Goal: Task Accomplishment & Management: Complete application form

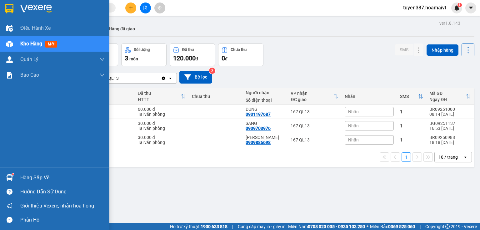
click at [44, 175] on div "Hàng sắp về" at bounding box center [62, 177] width 84 height 9
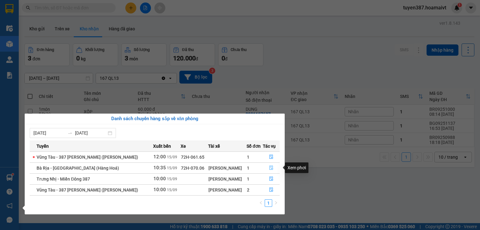
click at [271, 169] on icon "file-done" at bounding box center [271, 168] width 4 height 4
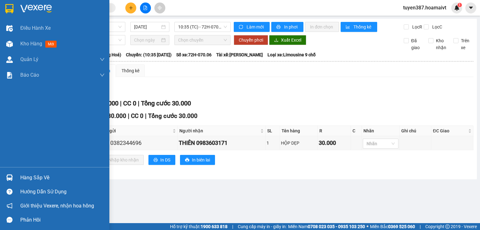
click at [46, 179] on div "Hàng sắp về" at bounding box center [62, 177] width 84 height 9
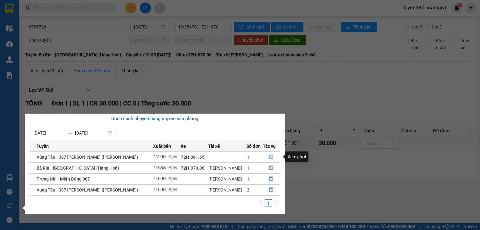
click at [266, 157] on button "button" at bounding box center [271, 157] width 16 height 10
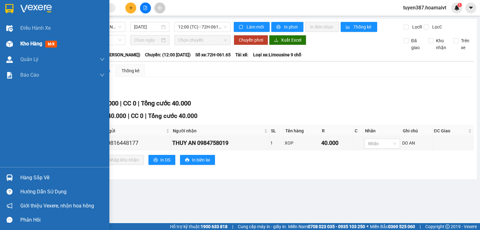
click at [51, 43] on span "mới" at bounding box center [51, 44] width 12 height 7
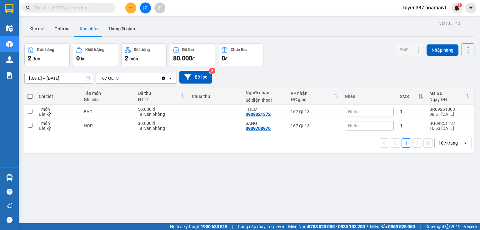
click at [87, 27] on button "Kho nhận" at bounding box center [89, 28] width 29 height 15
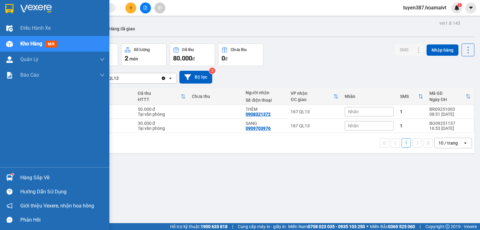
click at [33, 178] on div "Hàng sắp về" at bounding box center [62, 177] width 84 height 9
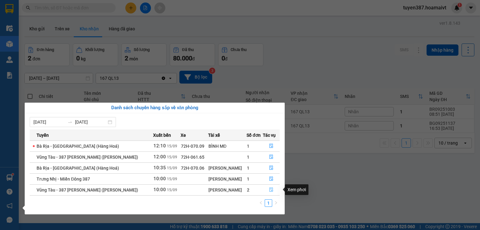
click at [270, 190] on icon "file-done" at bounding box center [271, 189] width 4 height 4
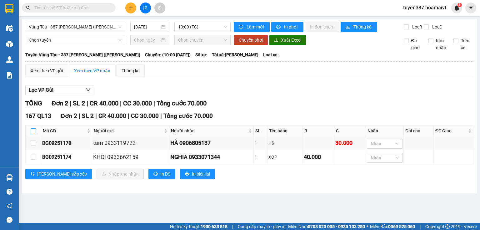
click at [33, 129] on input "checkbox" at bounding box center [33, 130] width 5 height 5
checkbox input "true"
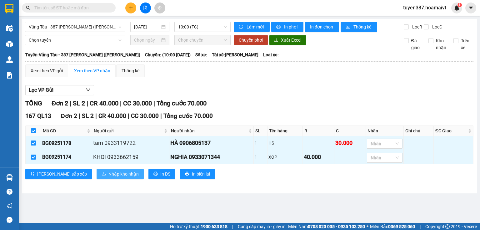
click at [108, 172] on span "Nhập kho nhận" at bounding box center [123, 173] width 30 height 7
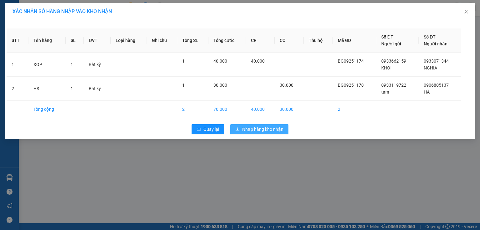
click at [257, 130] on span "Nhập hàng kho nhận" at bounding box center [262, 129] width 41 height 7
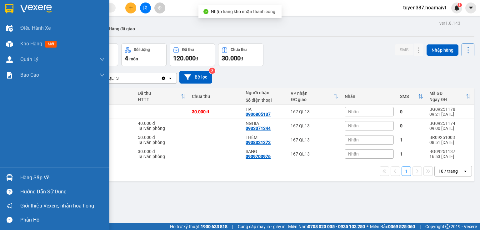
click at [49, 176] on div "Hàng sắp về" at bounding box center [62, 177] width 84 height 9
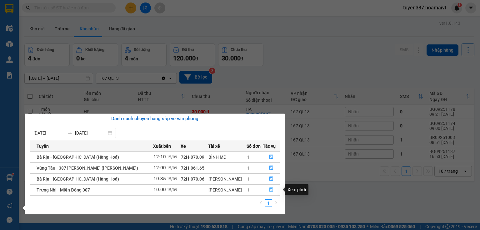
click at [269, 189] on icon "file-done" at bounding box center [271, 189] width 4 height 4
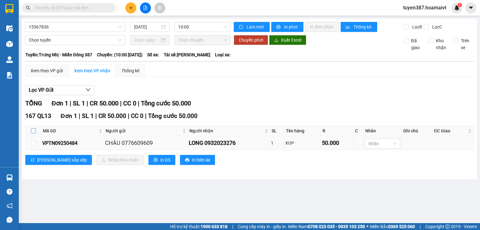
drag, startPoint x: 33, startPoint y: 130, endPoint x: 59, endPoint y: 146, distance: 29.7
click at [33, 130] on input "checkbox" at bounding box center [33, 130] width 5 height 5
checkbox input "true"
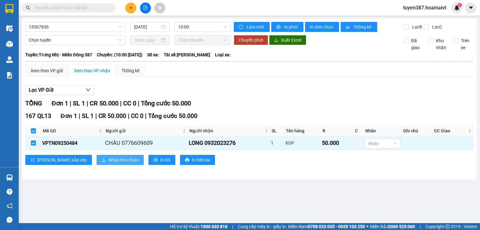
click at [108, 161] on span "Nhập kho nhận" at bounding box center [123, 159] width 30 height 7
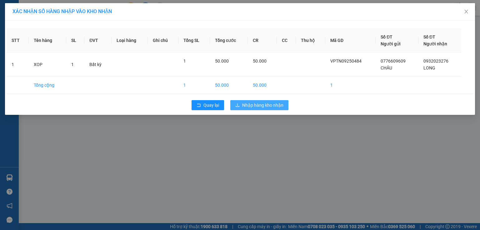
click at [274, 107] on span "Nhập hàng kho nhận" at bounding box center [262, 104] width 41 height 7
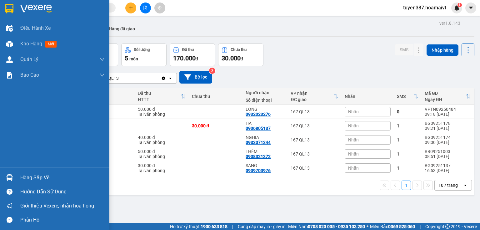
click at [28, 177] on div "Hàng sắp về" at bounding box center [62, 177] width 84 height 9
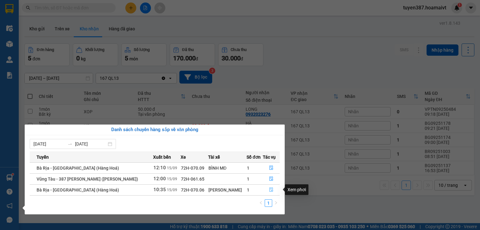
click at [270, 188] on icon "file-done" at bounding box center [271, 189] width 4 height 4
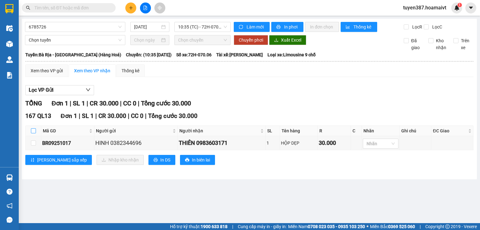
click at [33, 131] on input "checkbox" at bounding box center [33, 130] width 5 height 5
checkbox input "true"
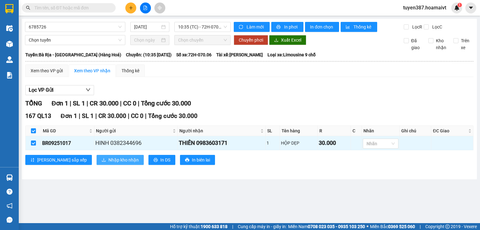
click at [108, 158] on span "Nhập kho nhận" at bounding box center [123, 159] width 30 height 7
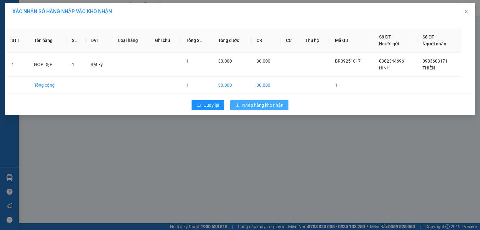
click at [262, 105] on span "Nhập hàng kho nhận" at bounding box center [262, 104] width 41 height 7
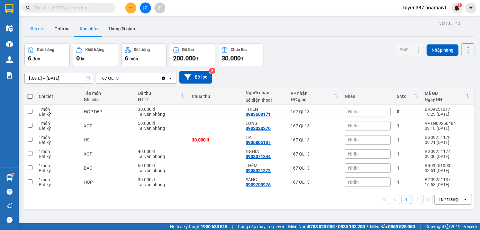
click at [39, 31] on button "Kho gửi" at bounding box center [36, 28] width 25 height 15
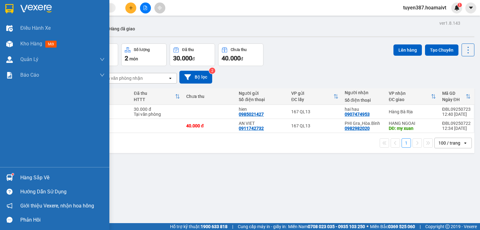
click at [32, 175] on div "Hàng sắp về" at bounding box center [62, 177] width 84 height 9
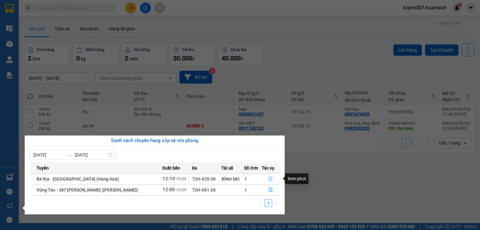
click at [269, 178] on icon "file-done" at bounding box center [271, 178] width 4 height 4
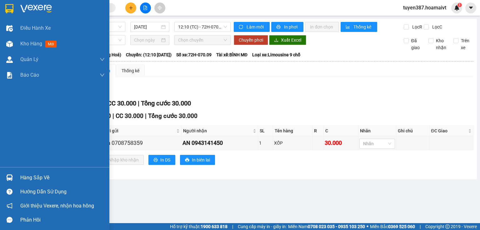
click at [29, 176] on div "Hàng sắp về" at bounding box center [62, 177] width 84 height 9
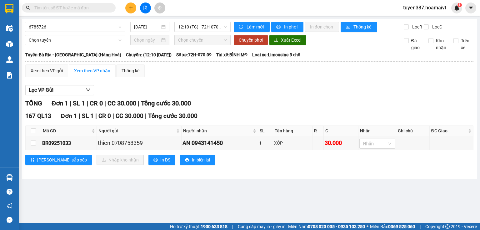
drag, startPoint x: 364, startPoint y: 120, endPoint x: 177, endPoint y: 72, distance: 193.1
click at [329, 110] on section "Kết quả tìm kiếm ( 0 ) Bộ lọc No Data tuyen387.hoamaivt 1 Điều hành xe Kho hàng…" at bounding box center [240, 115] width 480 height 230
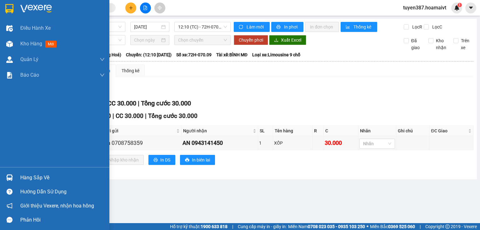
click at [40, 181] on div "Hàng sắp về" at bounding box center [62, 177] width 84 height 9
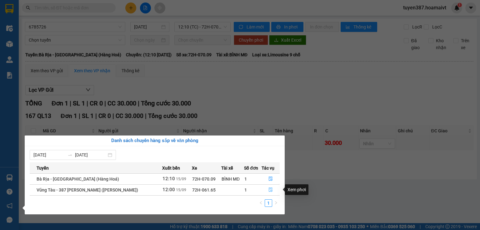
click at [268, 189] on icon "file-done" at bounding box center [270, 189] width 4 height 4
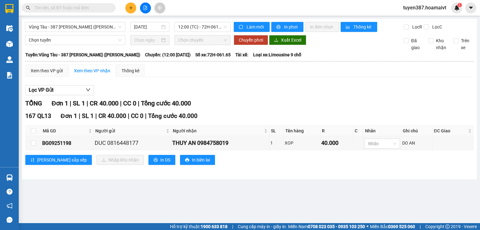
drag, startPoint x: 225, startPoint y: 199, endPoint x: 130, endPoint y: 174, distance: 98.3
click at [219, 200] on main "Vũng Tàu - 387 Đinh Bộ Lĩnh (Hàng Hoá) 15/09/2025 12:00 (TC) - 72H-061.65 Làm m…" at bounding box center [240, 111] width 480 height 223
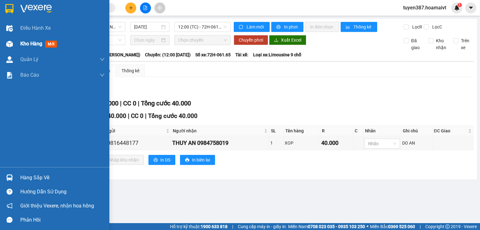
click at [49, 40] on div "Kho hàng mới" at bounding box center [39, 44] width 39 height 8
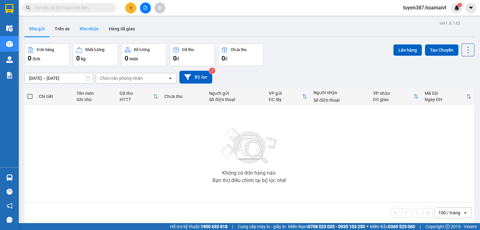
click at [90, 27] on button "Kho nhận" at bounding box center [89, 28] width 29 height 15
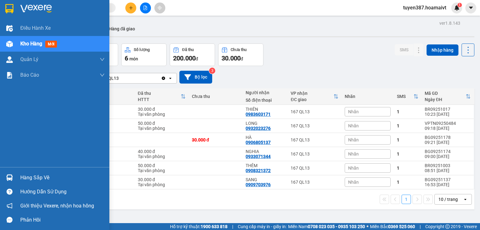
click at [40, 177] on div "Hàng sắp về" at bounding box center [62, 177] width 84 height 9
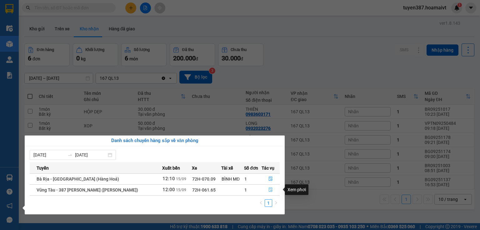
click at [270, 191] on span "file-done" at bounding box center [270, 189] width 4 height 5
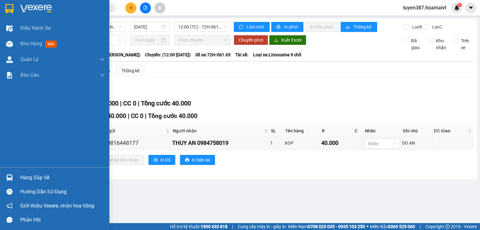
drag, startPoint x: 30, startPoint y: 174, endPoint x: 39, endPoint y: 76, distance: 97.9
click at [30, 172] on div "Hàng sắp về" at bounding box center [54, 177] width 109 height 14
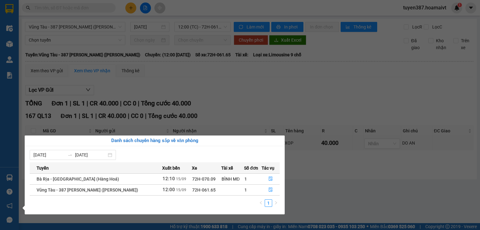
drag, startPoint x: 296, startPoint y: 95, endPoint x: 258, endPoint y: 92, distance: 38.6
click at [271, 93] on section "Kết quả tìm kiếm ( 0 ) Bộ lọc No Data tuyen387.hoamaivt 1 Điều hành xe Kho hàng…" at bounding box center [240, 115] width 480 height 230
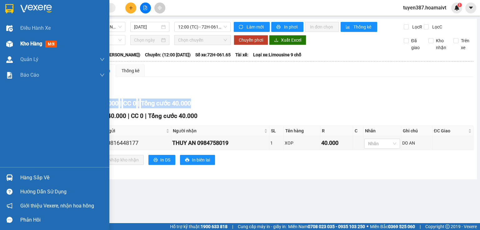
click at [47, 40] on div "Kho hàng mới" at bounding box center [39, 44] width 39 height 8
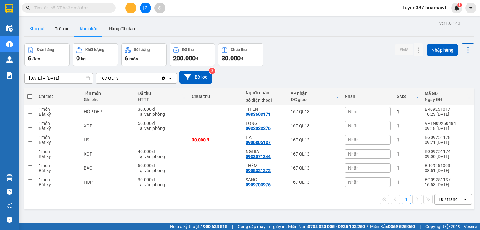
click at [37, 27] on button "Kho gửi" at bounding box center [36, 28] width 25 height 15
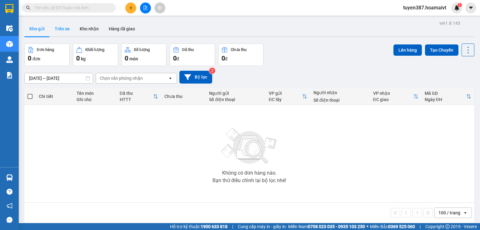
click at [65, 27] on button "Trên xe" at bounding box center [62, 28] width 25 height 15
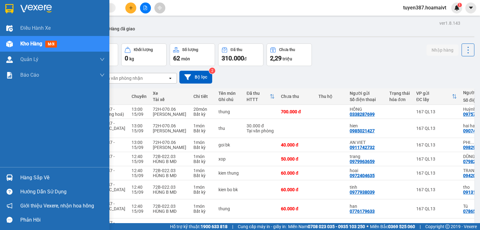
click at [55, 44] on span "mới" at bounding box center [51, 44] width 12 height 7
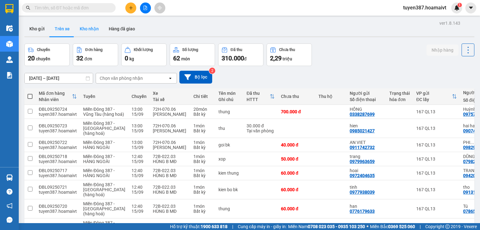
click at [92, 30] on button "Kho nhận" at bounding box center [89, 28] width 29 height 15
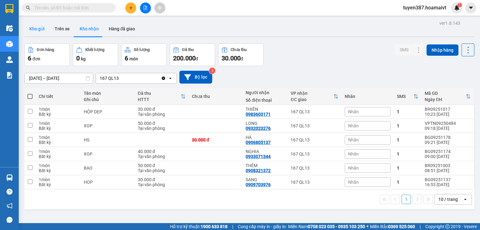
click at [32, 27] on button "Kho gửi" at bounding box center [36, 28] width 25 height 15
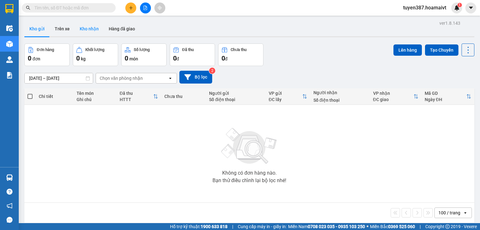
click at [86, 29] on button "Kho nhận" at bounding box center [89, 28] width 29 height 15
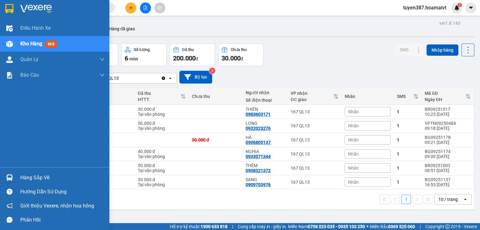
click at [53, 43] on span "mới" at bounding box center [51, 44] width 12 height 7
click at [52, 44] on span "mới" at bounding box center [51, 44] width 12 height 7
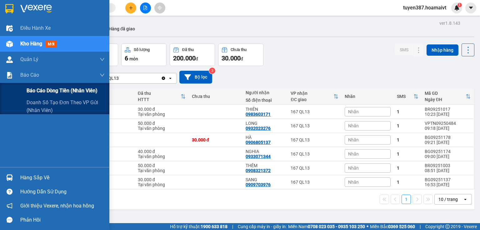
click at [47, 92] on span "Báo cáo dòng tiền (nhân viên)" at bounding box center [62, 91] width 71 height 8
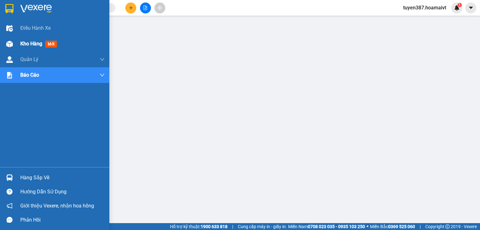
click at [50, 42] on span "mới" at bounding box center [51, 44] width 12 height 7
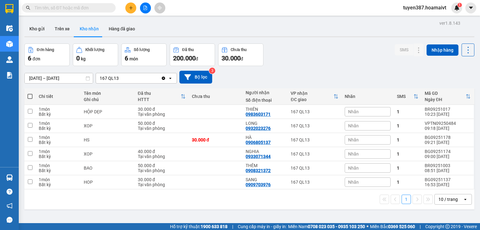
click at [94, 27] on button "Kho nhận" at bounding box center [89, 28] width 29 height 15
click at [402, 153] on button at bounding box center [406, 153] width 9 height 11
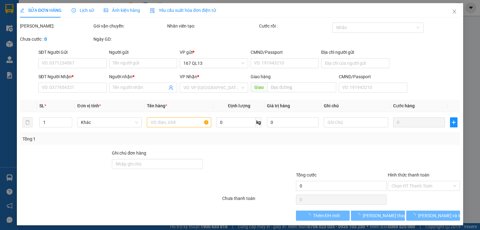
type input "0933662159"
type input "KHOI"
type input "0933071344"
type input "NGHIA"
type input "40.000"
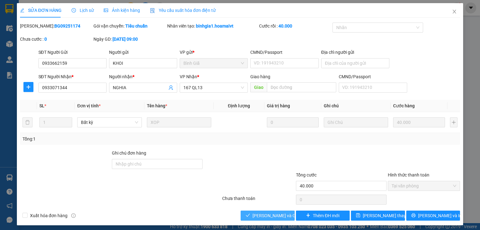
click at [264, 215] on span "[PERSON_NAME] và Giao hàng" at bounding box center [282, 215] width 60 height 7
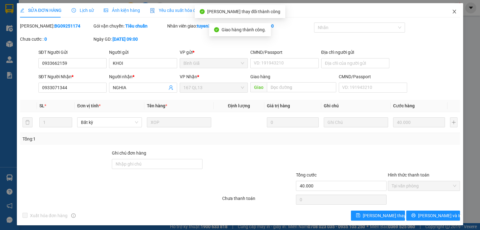
click at [452, 11] on icon "close" at bounding box center [454, 11] width 5 height 5
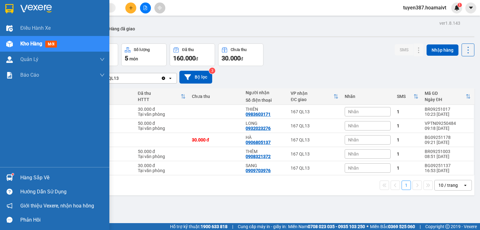
click at [36, 178] on div "Hàng sắp về" at bounding box center [62, 177] width 84 height 9
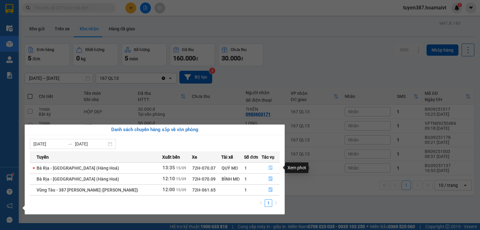
click at [270, 166] on icon "file-done" at bounding box center [270, 167] width 4 height 4
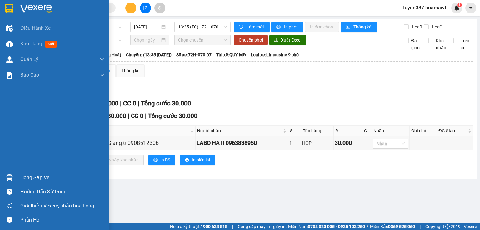
click at [47, 176] on div "Hàng sắp về" at bounding box center [62, 177] width 84 height 9
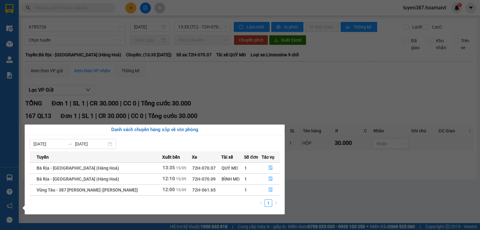
click at [326, 91] on section "Kết quả tìm kiếm ( 0 ) Bộ lọc No Data tuyen387.hoamaivt 1 Điều hành xe Kho hàng…" at bounding box center [240, 115] width 480 height 230
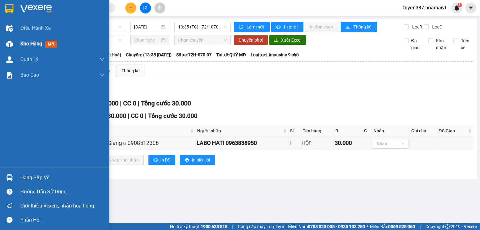
click at [50, 46] on span "mới" at bounding box center [51, 44] width 12 height 7
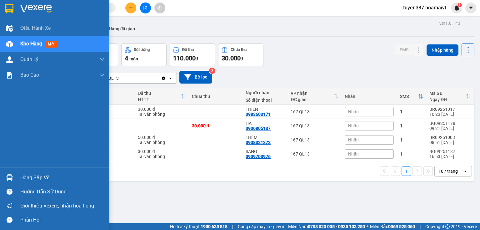
click at [54, 42] on span "mới" at bounding box center [51, 44] width 12 height 7
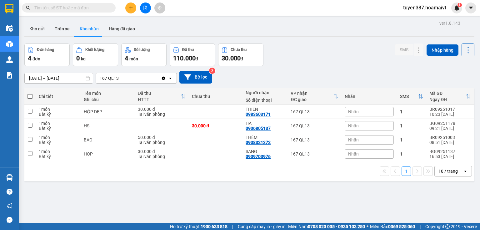
click at [87, 30] on button "Kho nhận" at bounding box center [89, 28] width 29 height 15
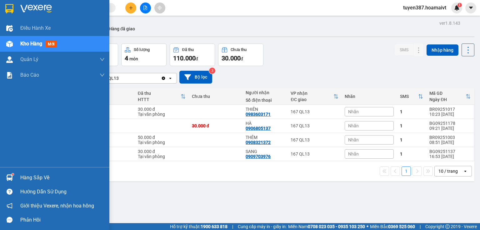
click at [42, 176] on div "Hàng sắp về" at bounding box center [62, 177] width 84 height 9
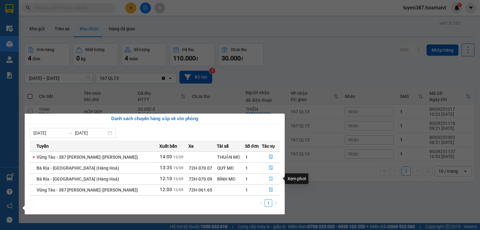
click at [271, 178] on icon "file-done" at bounding box center [271, 178] width 4 height 4
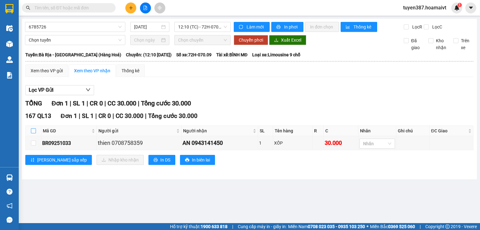
click at [33, 129] on input "checkbox" at bounding box center [33, 130] width 5 height 5
checkbox input "true"
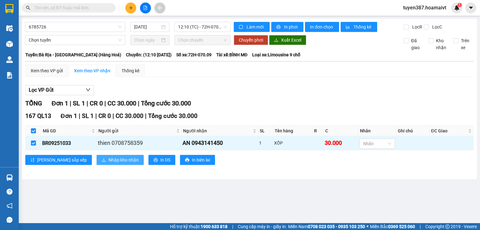
click at [108, 157] on span "Nhập kho nhận" at bounding box center [123, 159] width 30 height 7
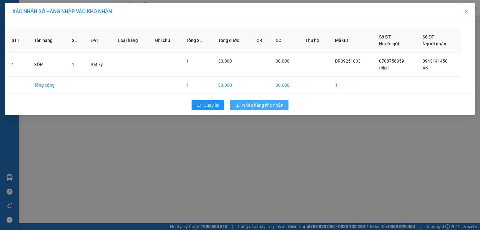
click at [266, 105] on span "Nhập hàng kho nhận" at bounding box center [262, 104] width 41 height 7
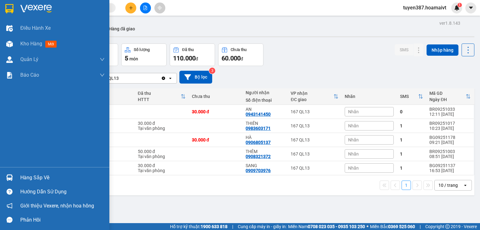
click at [37, 181] on div "Hàng sắp về" at bounding box center [62, 177] width 84 height 9
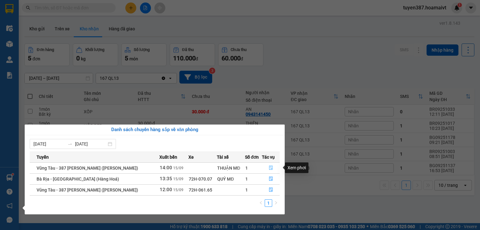
click at [271, 167] on icon "file-done" at bounding box center [271, 167] width 4 height 4
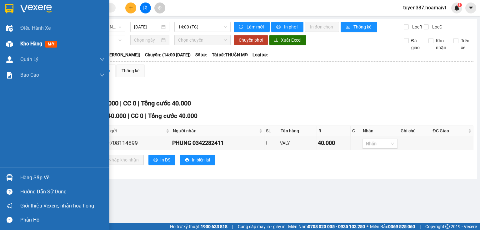
click at [50, 45] on span "mới" at bounding box center [51, 44] width 12 height 7
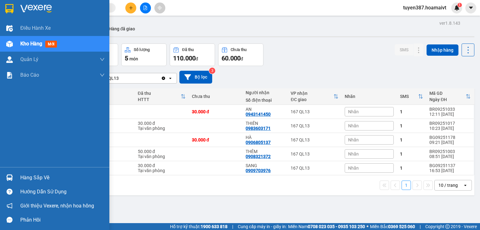
click at [40, 177] on div "Hàng sắp về" at bounding box center [62, 177] width 84 height 9
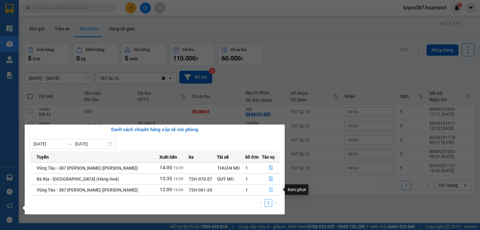
click at [270, 191] on icon "file-done" at bounding box center [271, 189] width 4 height 4
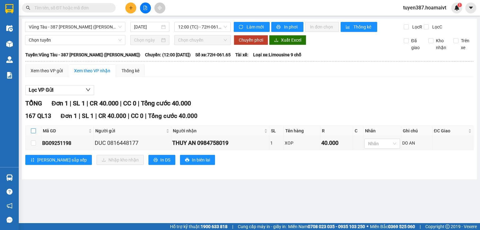
click at [34, 131] on input "checkbox" at bounding box center [33, 130] width 5 height 5
checkbox input "true"
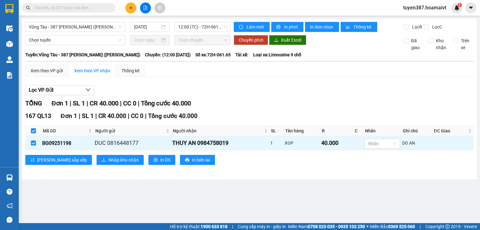
checkbox input "true"
click at [108, 160] on span "Nhập kho nhận" at bounding box center [123, 159] width 30 height 7
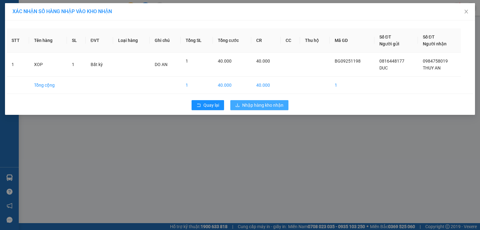
click at [272, 102] on span "Nhập hàng kho nhận" at bounding box center [262, 104] width 41 height 7
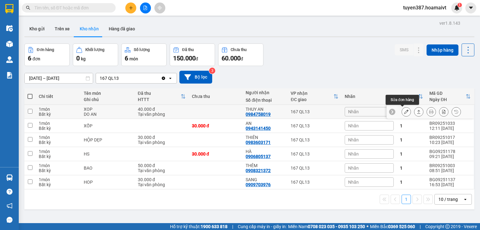
click at [404, 110] on icon at bounding box center [406, 111] width 4 height 4
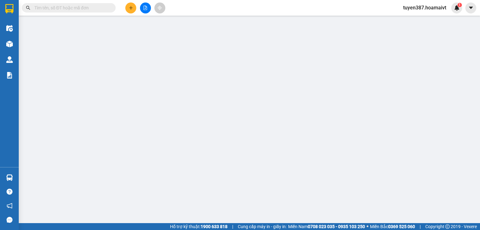
type input "0816448177"
type input "DUC"
type input "0984758019"
type input "THUY AN"
type input "40.000"
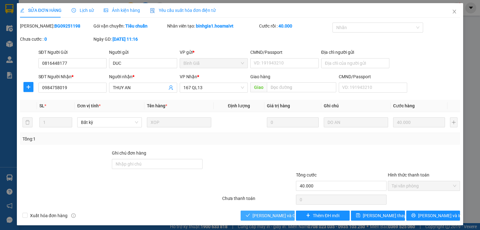
drag, startPoint x: 272, startPoint y: 210, endPoint x: 262, endPoint y: 210, distance: 9.4
click at [271, 210] on button "[PERSON_NAME] và Giao hàng" at bounding box center [267, 215] width 54 height 10
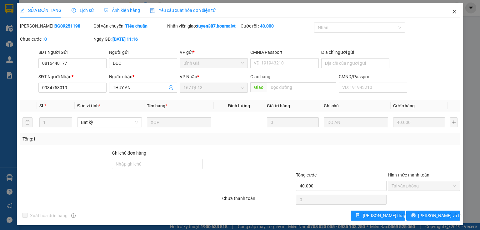
click at [454, 10] on span "Close" at bounding box center [453, 11] width 17 height 17
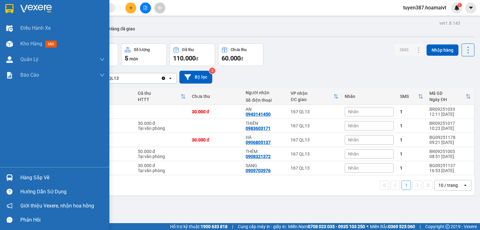
click at [43, 177] on div "Hàng sắp về" at bounding box center [62, 177] width 84 height 9
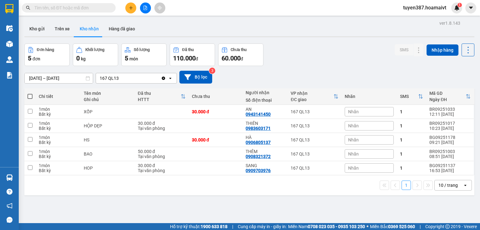
click at [304, 39] on section "Kết quả tìm kiếm ( 0 ) Bộ lọc No Data tuyen387.hoamaivt 1 Điều hành xe Kho hàng…" at bounding box center [240, 115] width 480 height 230
click at [128, 5] on button at bounding box center [130, 7] width 11 height 11
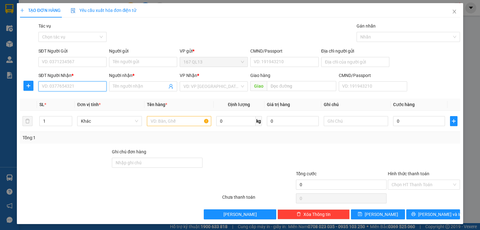
click at [92, 85] on input "SĐT Người Nhận *" at bounding box center [72, 86] width 68 height 10
type input "0981"
click at [453, 11] on icon "close" at bounding box center [454, 12] width 3 height 4
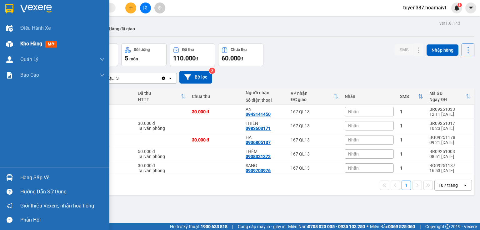
click at [50, 45] on span "mới" at bounding box center [51, 44] width 12 height 7
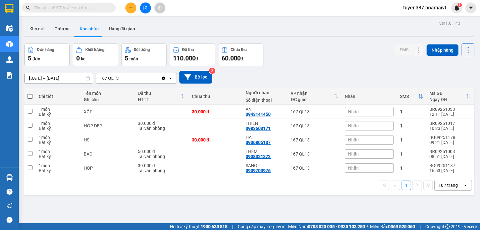
click at [328, 42] on div "ver 1.8.143 Kho gửi Trên xe Kho nhận Hàng đã giao Đơn hàng 5 đơn Khối lượng 0 k…" at bounding box center [249, 134] width 455 height 230
click at [37, 29] on button "Kho gửi" at bounding box center [36, 28] width 25 height 15
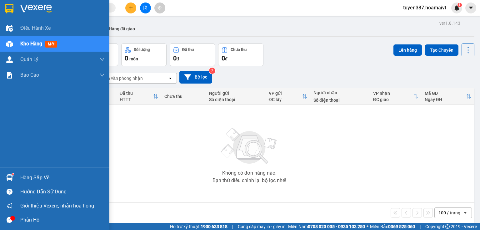
click at [52, 177] on div "Hàng sắp về" at bounding box center [62, 177] width 84 height 9
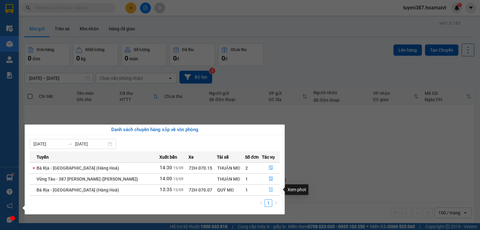
click at [270, 191] on icon "file-done" at bounding box center [271, 189] width 4 height 4
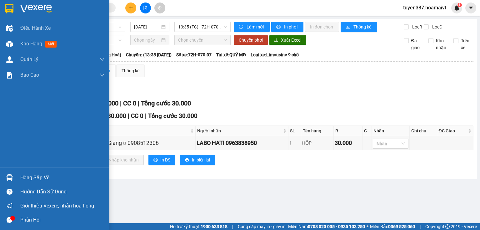
click at [46, 179] on div "Hàng sắp về" at bounding box center [62, 177] width 84 height 9
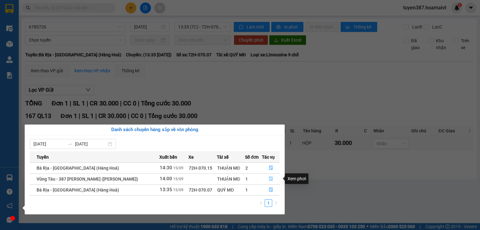
click at [270, 180] on icon "file-done" at bounding box center [271, 178] width 4 height 4
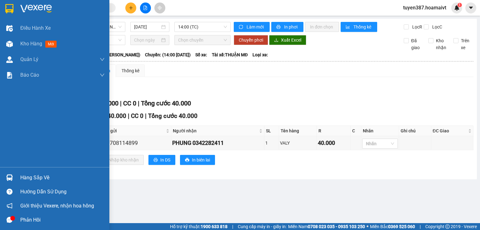
click at [31, 176] on div "Hàng sắp về" at bounding box center [62, 177] width 84 height 9
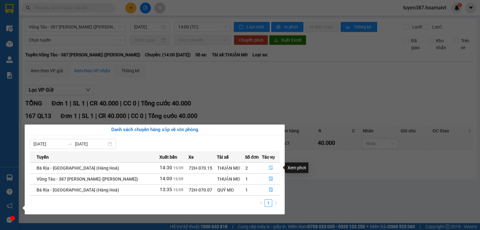
click at [270, 170] on icon "file-done" at bounding box center [271, 167] width 4 height 4
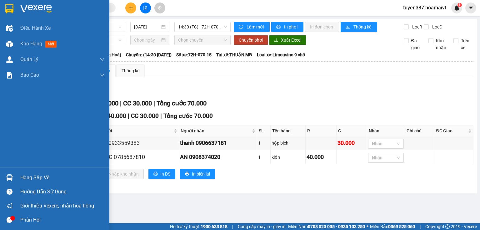
drag, startPoint x: 43, startPoint y: 178, endPoint x: 47, endPoint y: 177, distance: 4.1
click at [44, 178] on div "Hàng sắp về" at bounding box center [62, 177] width 84 height 9
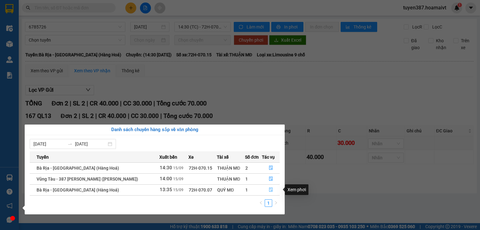
click at [270, 190] on icon "file-done" at bounding box center [271, 189] width 4 height 4
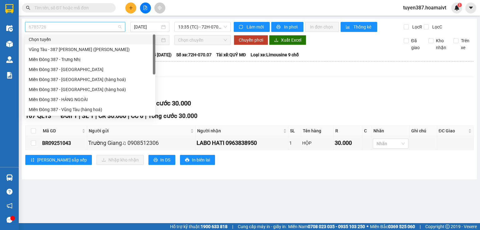
click at [91, 26] on span "6785726" at bounding box center [75, 26] width 93 height 9
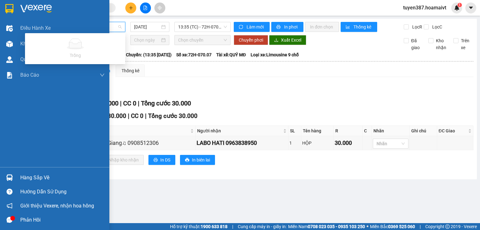
type input "0916087739"
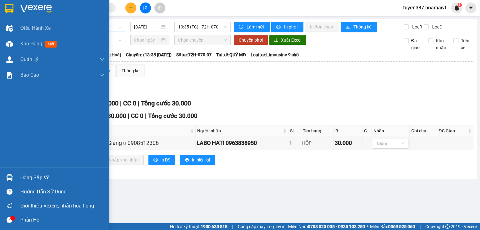
click at [31, 143] on div "Điều hành xe Kho hàng mới Quản Lý Quản lý chuyến Quản lý khách hàng mới Báo cáo…" at bounding box center [54, 93] width 109 height 146
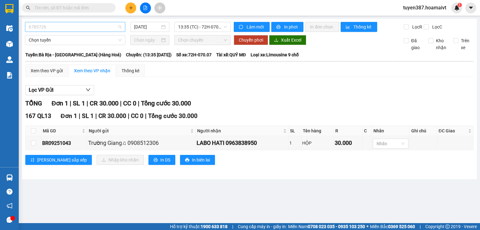
click at [88, 28] on span "6785726" at bounding box center [75, 26] width 93 height 9
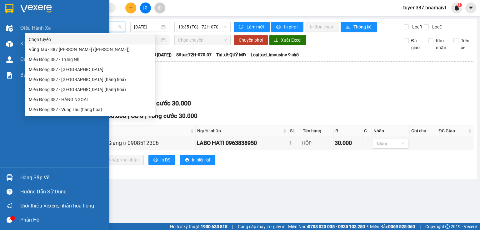
click at [67, 145] on div "Điều hành xe Kho hàng mới Quản Lý Quản lý chuyến Quản lý khách hàng mới Báo cáo…" at bounding box center [54, 93] width 109 height 146
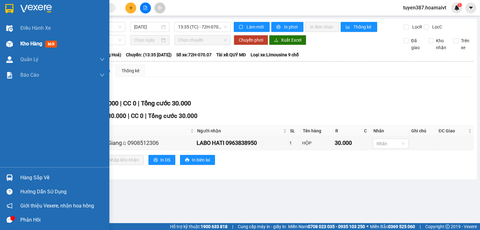
click at [52, 43] on span "mới" at bounding box center [51, 44] width 12 height 7
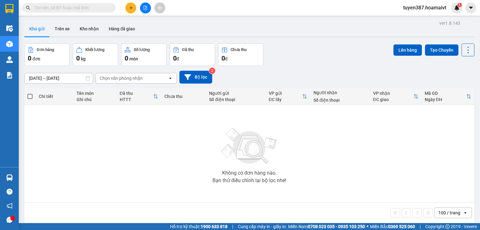
drag, startPoint x: 94, startPoint y: 28, endPoint x: 92, endPoint y: 36, distance: 8.4
click at [95, 27] on button "Kho nhận" at bounding box center [89, 28] width 29 height 15
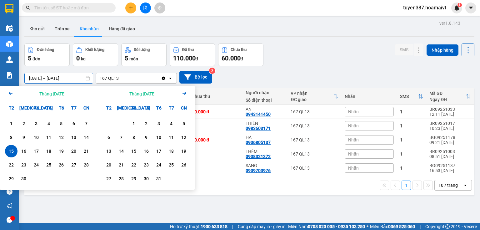
click at [39, 76] on input "15/09/2025 – 15/09/2025" at bounding box center [59, 78] width 68 height 10
click at [88, 137] on div "14" at bounding box center [86, 136] width 9 height 7
type input "14/09/2025 – / /"
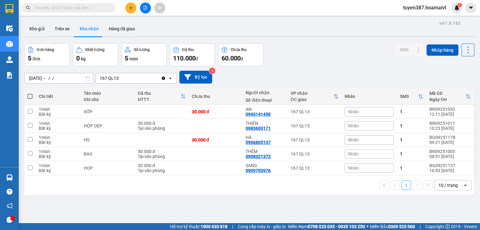
click at [88, 26] on button "Kho nhận" at bounding box center [89, 28] width 29 height 15
click at [79, 6] on input "text" at bounding box center [71, 7] width 74 height 7
click at [73, 10] on input "text" at bounding box center [71, 7] width 74 height 7
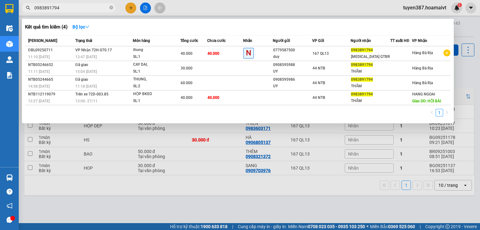
click at [82, 10] on input "0983891794" at bounding box center [71, 7] width 74 height 7
click at [77, 10] on input "0983891794" at bounding box center [71, 7] width 74 height 7
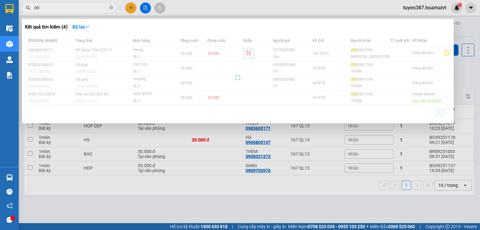
type input "0"
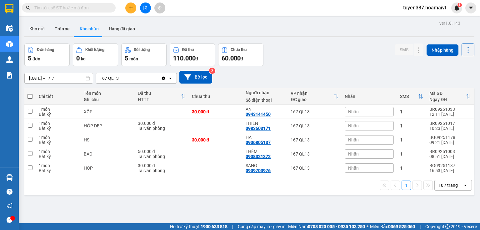
click at [50, 77] on input "14/09/2025 – / /" at bounding box center [59, 78] width 68 height 10
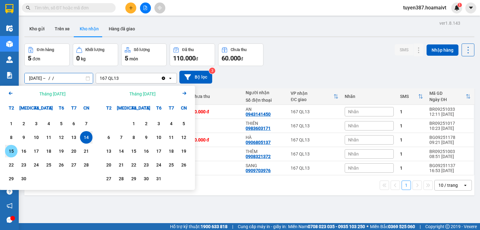
click at [12, 152] on div "15" at bounding box center [11, 150] width 9 height 7
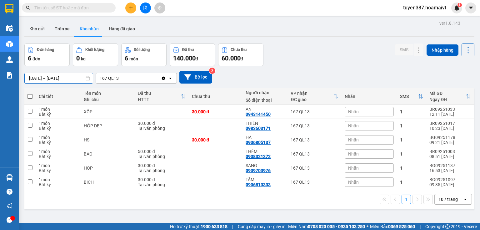
click at [43, 77] on input "[DATE] – [DATE]" at bounding box center [59, 78] width 68 height 10
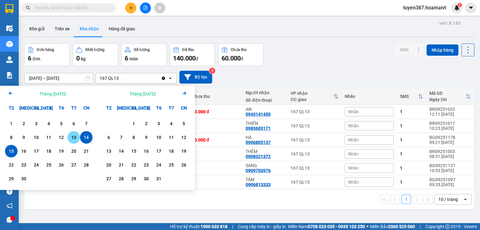
click at [71, 138] on div "13" at bounding box center [73, 136] width 9 height 7
drag, startPoint x: 75, startPoint y: 135, endPoint x: 75, endPoint y: 132, distance: 3.1
click at [75, 133] on div "13" at bounding box center [73, 136] width 9 height 7
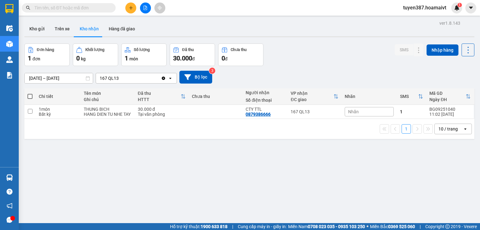
click at [43, 76] on input "13/09/2025 – 13/09/2025" at bounding box center [59, 78] width 68 height 10
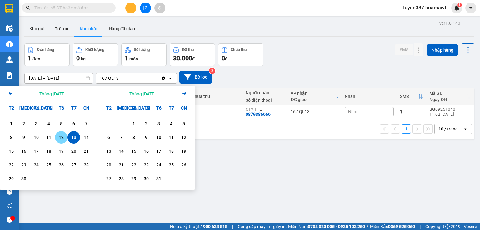
click at [60, 137] on div "12" at bounding box center [61, 136] width 9 height 7
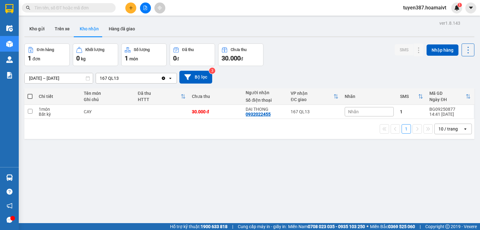
click at [47, 77] on input "12/09/2025 – 12/09/2025" at bounding box center [59, 78] width 68 height 10
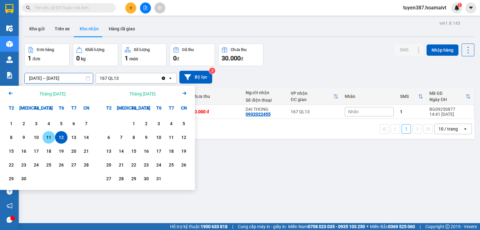
click at [50, 138] on div "11" at bounding box center [48, 136] width 9 height 7
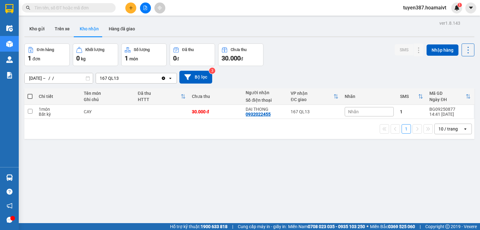
click at [235, 190] on div "ver 1.8.143 Kho gửi Trên xe Kho nhận Hàng đã giao Đơn hàng 1 đơn Khối lượng 0 k…" at bounding box center [249, 134] width 455 height 230
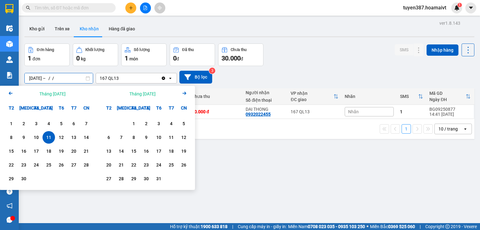
click at [45, 78] on input "11/09/2025 – / /" at bounding box center [59, 78] width 68 height 10
click at [12, 153] on div "15" at bounding box center [11, 150] width 9 height 7
type input "[DATE] – [DATE]"
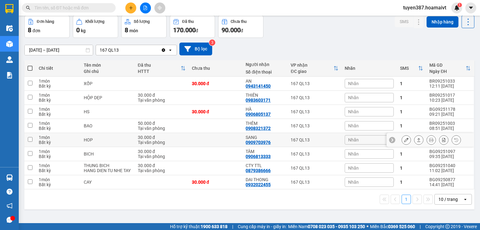
scroll to position [29, 0]
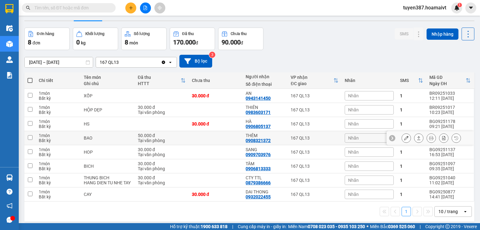
scroll to position [29, 0]
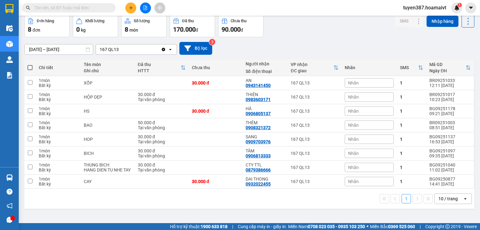
click at [77, 6] on input "text" at bounding box center [71, 7] width 74 height 7
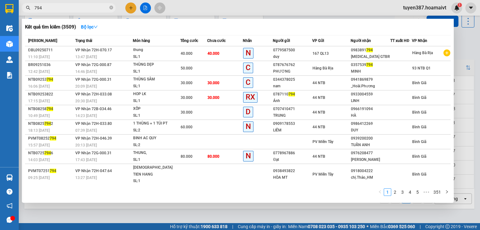
click at [63, 2] on div at bounding box center [240, 115] width 480 height 230
click at [65, 6] on input "794" at bounding box center [71, 7] width 74 height 7
type input "7"
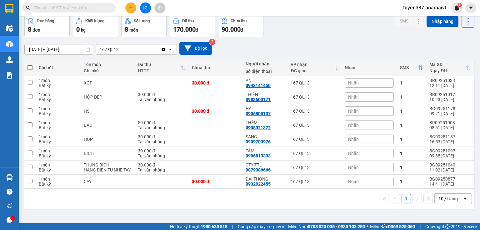
scroll to position [0, 0]
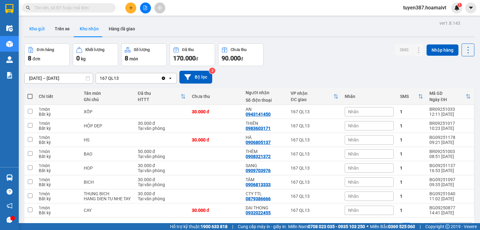
click at [39, 25] on button "Kho gửi" at bounding box center [36, 28] width 25 height 15
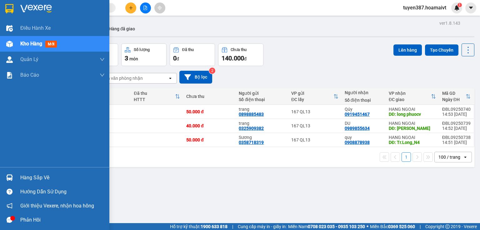
click at [49, 46] on span "mới" at bounding box center [51, 44] width 12 height 7
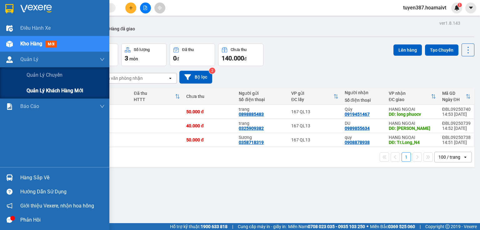
click at [48, 93] on span "Quản lý khách hàng mới" at bounding box center [55, 91] width 57 height 8
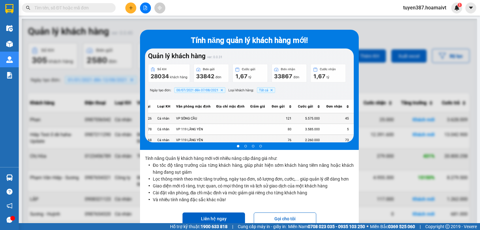
click at [347, 12] on div "Kết quả tìm kiếm ( 3509 ) Bộ lọc Mã ĐH Trạng thái Món hàng Tổng cước Chưa cước …" at bounding box center [240, 8] width 480 height 16
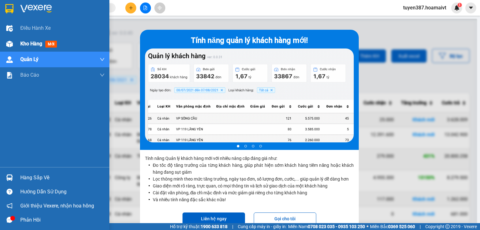
click at [53, 42] on span "mới" at bounding box center [51, 44] width 12 height 7
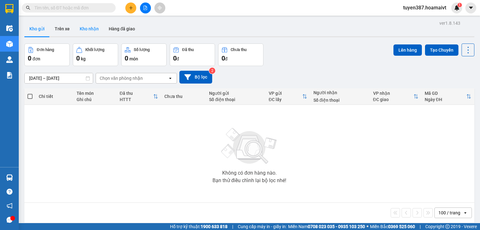
click at [92, 29] on button "Kho nhận" at bounding box center [89, 28] width 29 height 15
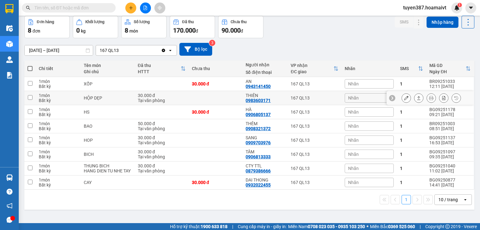
scroll to position [29, 0]
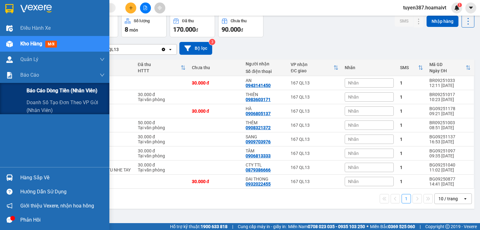
click at [56, 91] on span "Báo cáo dòng tiền (nhân viên)" at bounding box center [62, 91] width 71 height 8
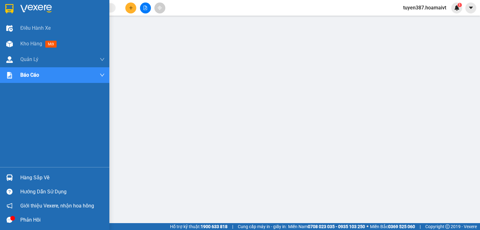
click at [45, 178] on div "Hàng sắp về" at bounding box center [62, 177] width 84 height 9
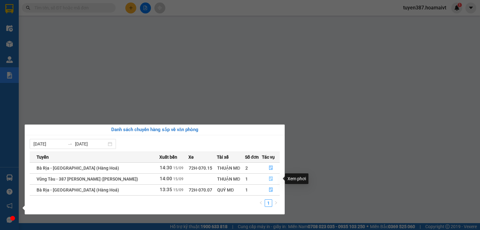
click at [270, 179] on icon "file-done" at bounding box center [271, 178] width 4 height 4
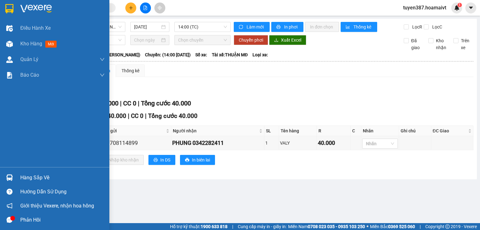
click at [30, 179] on div "Hàng sắp về" at bounding box center [62, 177] width 84 height 9
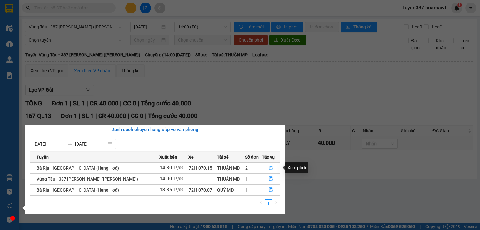
click at [266, 166] on button "button" at bounding box center [270, 168] width 17 height 10
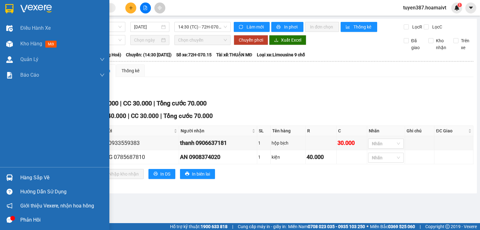
click at [37, 176] on div "Hàng sắp về" at bounding box center [62, 177] width 84 height 9
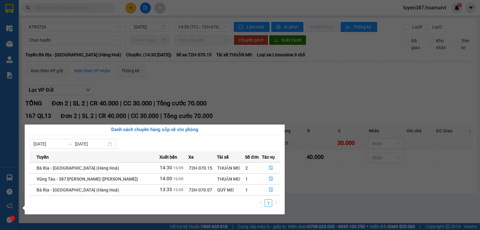
drag, startPoint x: 260, startPoint y: 102, endPoint x: 223, endPoint y: 90, distance: 39.0
click at [250, 97] on section "Kết quả tìm kiếm ( 3509 ) Bộ lọc Mã ĐH Trạng thái Món hàng Tổng cước Chưa cước …" at bounding box center [240, 115] width 480 height 230
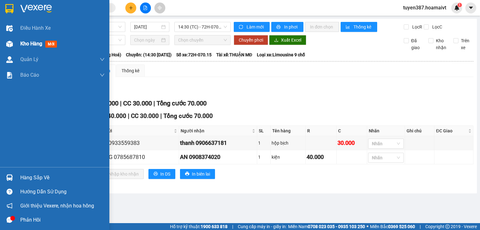
click at [53, 44] on span "mới" at bounding box center [51, 44] width 12 height 7
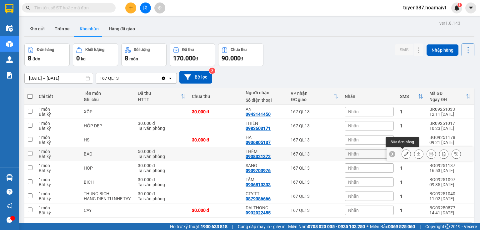
click at [402, 153] on button at bounding box center [406, 153] width 9 height 11
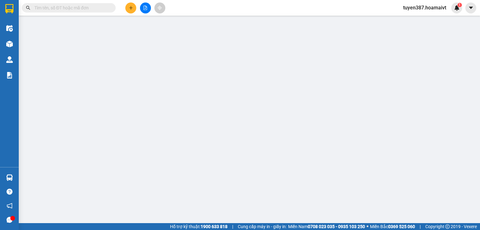
type input "0937077973"
type input "[PERSON_NAME]"
type input "056074000392"
type input "0908321372"
type input "THÊM"
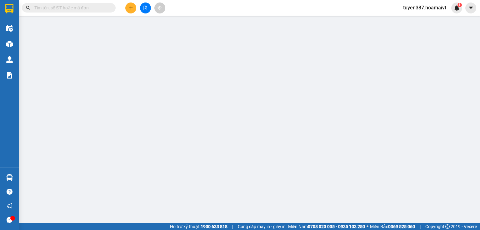
type input "50.000"
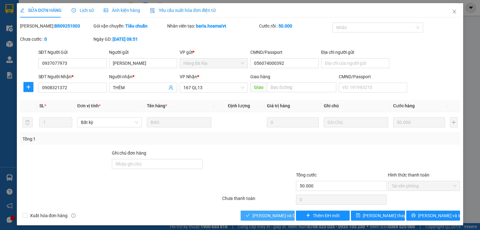
click at [257, 213] on span "[PERSON_NAME] và Giao hàng" at bounding box center [282, 215] width 60 height 7
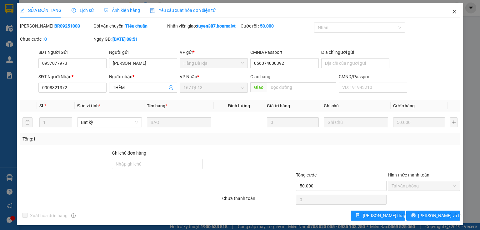
click at [453, 11] on icon "close" at bounding box center [454, 12] width 3 height 4
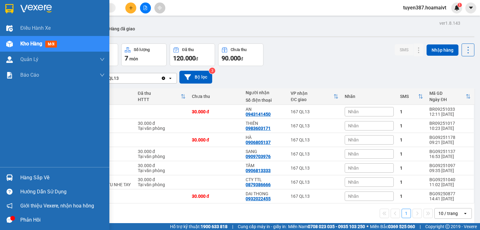
click at [47, 40] on div "Kho hàng mới" at bounding box center [39, 44] width 39 height 8
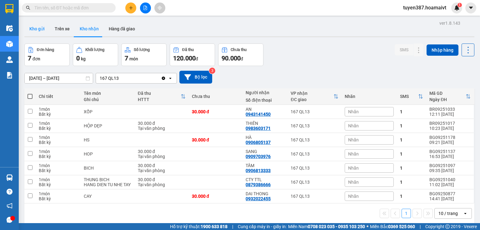
click at [35, 27] on button "Kho gửi" at bounding box center [36, 28] width 25 height 15
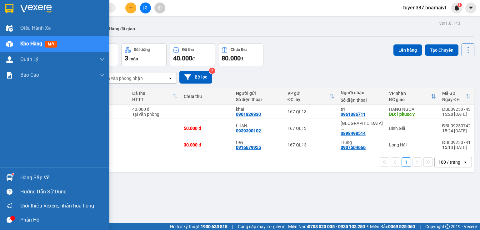
click at [37, 177] on div "Hàng sắp về" at bounding box center [62, 177] width 84 height 9
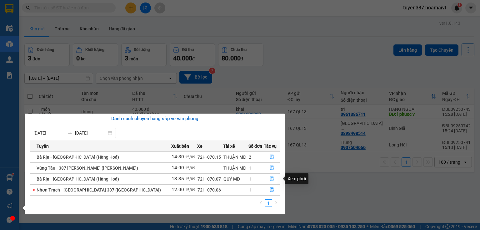
click at [270, 178] on icon "file-done" at bounding box center [272, 178] width 4 height 4
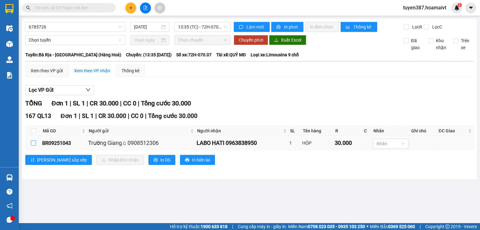
click at [33, 142] on input "checkbox" at bounding box center [33, 142] width 5 height 5
checkbox input "true"
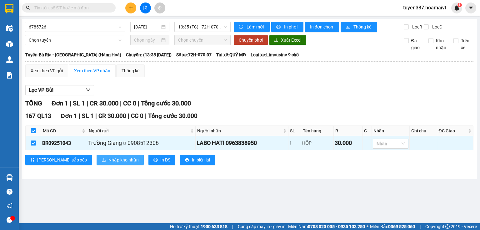
click at [108, 158] on span "Nhập kho nhận" at bounding box center [123, 159] width 30 height 7
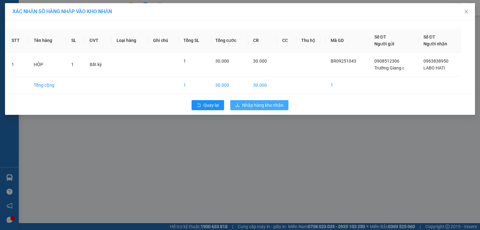
click at [262, 102] on span "Nhập hàng kho nhận" at bounding box center [262, 104] width 41 height 7
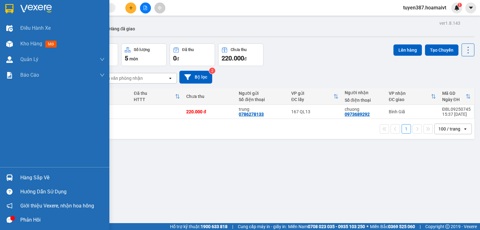
click at [28, 177] on div "Hàng sắp về" at bounding box center [62, 177] width 84 height 9
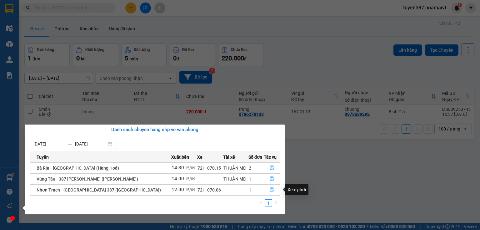
click at [270, 190] on icon "file-done" at bounding box center [272, 189] width 4 height 4
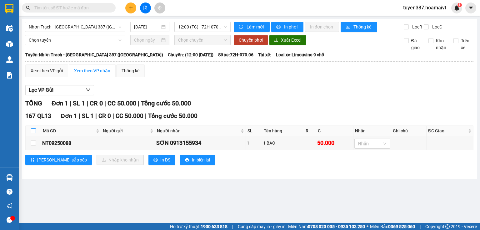
click at [34, 129] on input "checkbox" at bounding box center [33, 130] width 5 height 5
checkbox input "true"
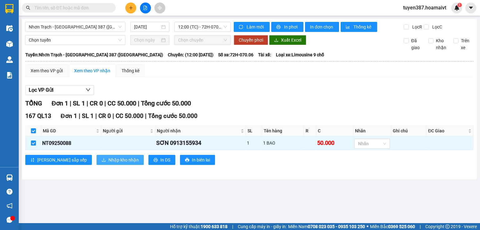
click at [108, 161] on span "Nhập kho nhận" at bounding box center [123, 159] width 30 height 7
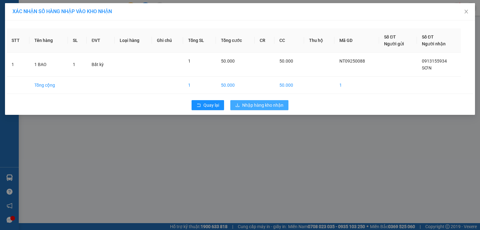
click at [268, 101] on span "Nhập hàng kho nhận" at bounding box center [262, 104] width 41 height 7
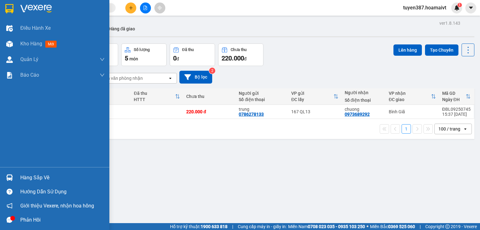
click at [27, 177] on div "Hàng sắp về" at bounding box center [62, 177] width 84 height 9
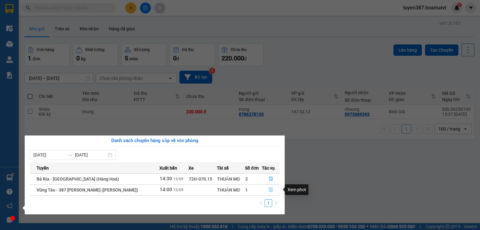
click at [270, 190] on icon "file-done" at bounding box center [271, 189] width 4 height 4
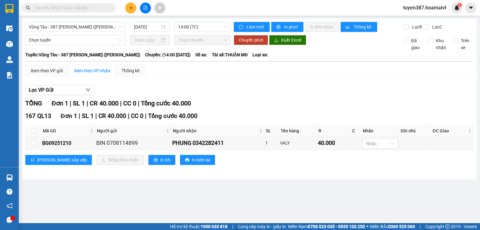
click at [258, 192] on main "Vũng Tàu - 387 Đinh Bộ Lĩnh ([GEOGRAPHIC_DATA]) [DATE] 14:00 (TC) Làm mới In ph…" at bounding box center [240, 111] width 480 height 223
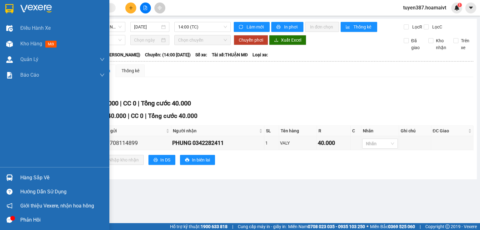
click at [31, 175] on div "Hàng sắp về" at bounding box center [62, 177] width 84 height 9
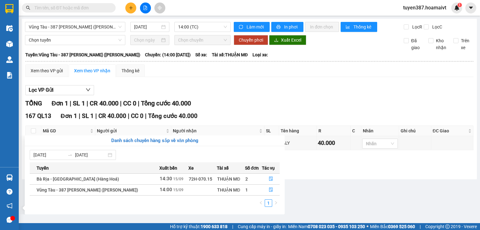
click at [312, 81] on section "Kết quả tìm kiếm ( 3509 ) Bộ lọc Mã ĐH Trạng thái Món hàng Tổng cước Chưa cước …" at bounding box center [240, 115] width 480 height 230
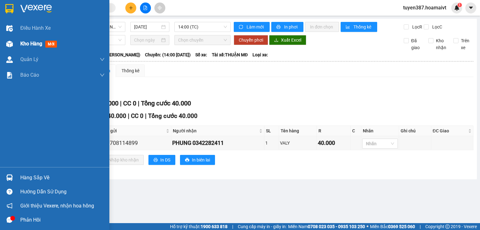
click at [52, 44] on span "mới" at bounding box center [51, 44] width 12 height 7
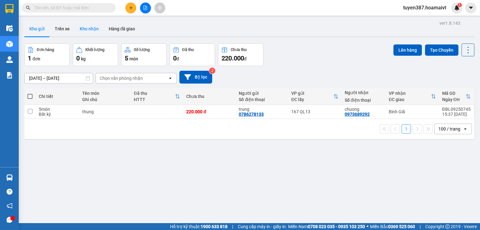
click at [93, 29] on button "Kho nhận" at bounding box center [89, 28] width 29 height 15
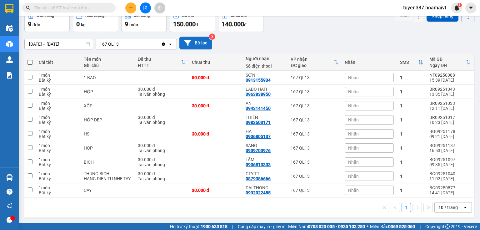
scroll to position [38, 0]
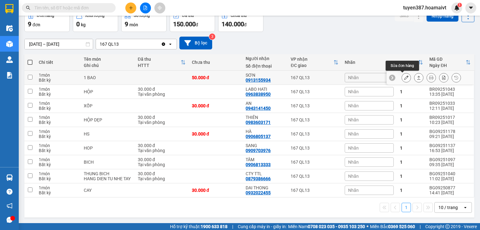
click at [401, 73] on div at bounding box center [405, 77] width 9 height 9
click at [404, 75] on icon at bounding box center [406, 77] width 4 height 4
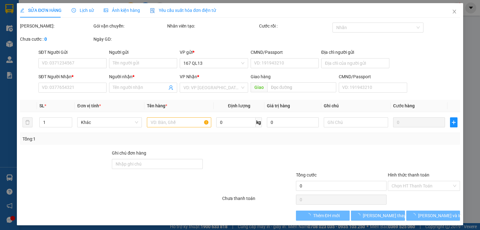
type input "0913155934"
type input "SƠN"
type input "50.000"
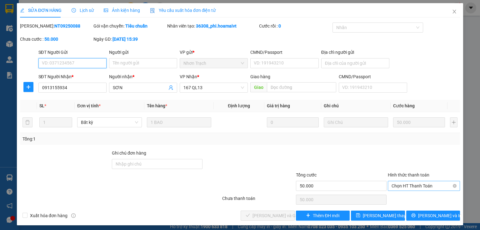
click at [411, 185] on span "Chọn HT Thanh Toán" at bounding box center [423, 185] width 65 height 9
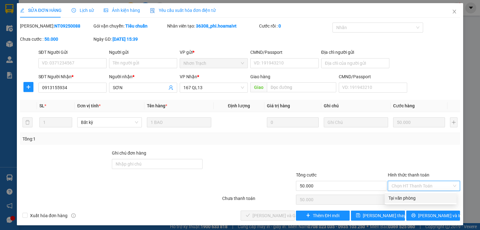
click at [407, 198] on div "Tại văn phòng" at bounding box center [420, 197] width 64 height 7
type input "0"
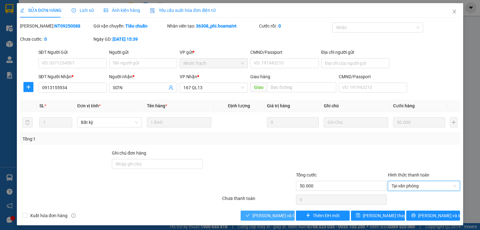
click at [262, 212] on span "[PERSON_NAME] và Giao hàng" at bounding box center [282, 215] width 60 height 7
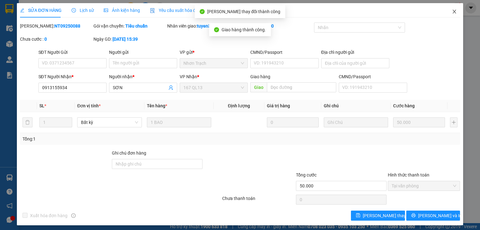
click at [453, 12] on icon "close" at bounding box center [454, 12] width 3 height 4
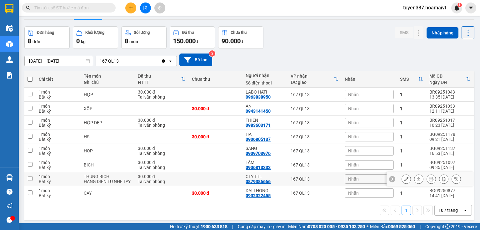
scroll to position [29, 0]
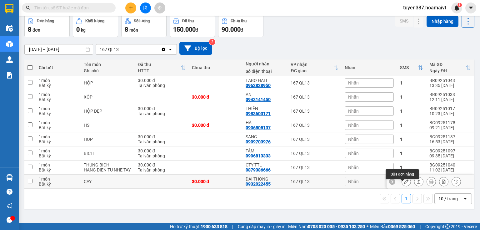
click at [404, 183] on icon at bounding box center [406, 181] width 4 height 4
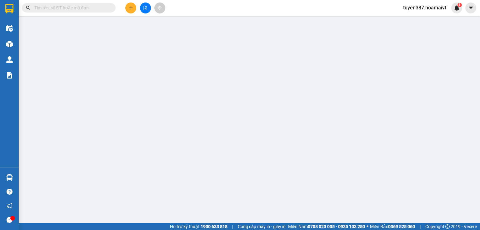
type input "0908050999"
type input "0932022455"
type input "DAI THONG"
type input "30.000"
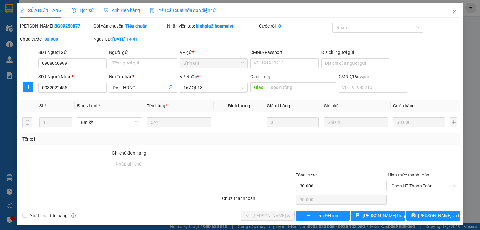
click at [407, 173] on label "Hình thức thanh toán" at bounding box center [409, 174] width 42 height 5
click at [407, 181] on input "Hình thức thanh toán" at bounding box center [421, 185] width 60 height 9
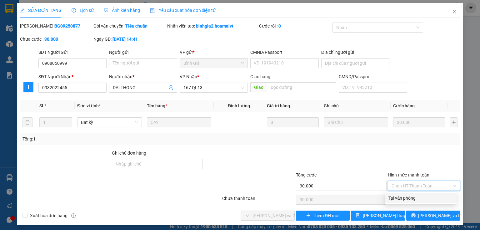
click at [397, 198] on div "Tại văn phòng" at bounding box center [420, 197] width 64 height 7
type input "0"
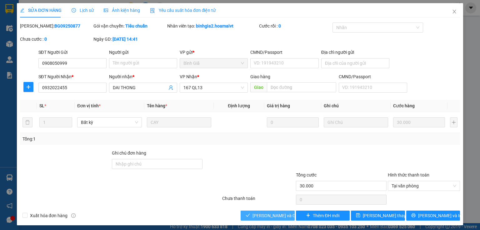
click at [258, 215] on span "[PERSON_NAME] và Giao hàng" at bounding box center [282, 215] width 60 height 7
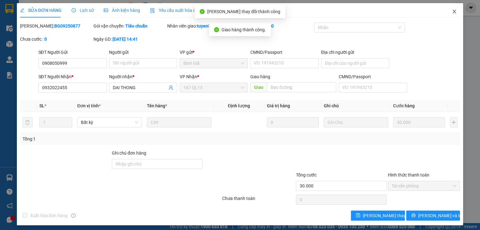
click at [452, 13] on icon "close" at bounding box center [454, 11] width 5 height 5
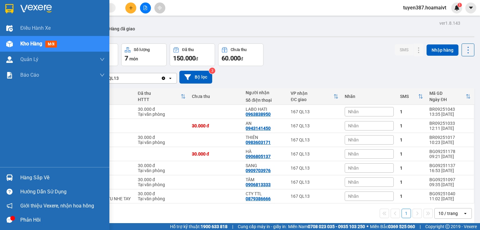
click at [38, 179] on div "Hàng sắp về" at bounding box center [62, 177] width 84 height 9
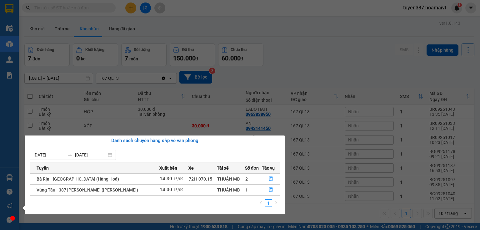
click at [314, 35] on section "Kết quả tìm kiếm ( 3509 ) Bộ lọc Mã ĐH Trạng thái Món hàng Tổng cước Chưa cước …" at bounding box center [240, 115] width 480 height 230
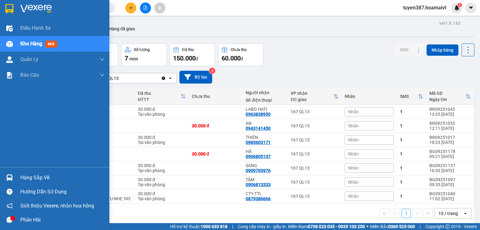
click at [57, 46] on span "mới" at bounding box center [51, 44] width 12 height 7
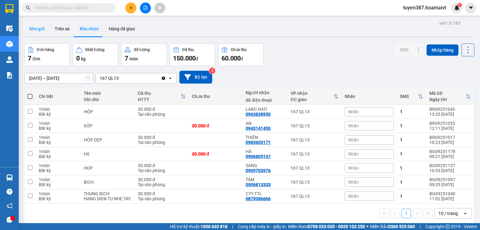
click at [43, 26] on button "Kho gửi" at bounding box center [36, 28] width 25 height 15
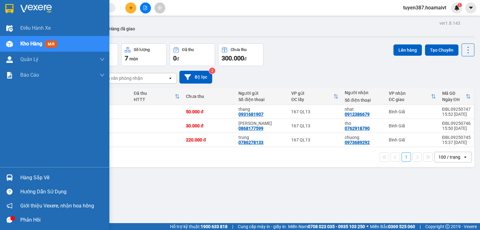
click at [55, 42] on span "mới" at bounding box center [51, 44] width 12 height 7
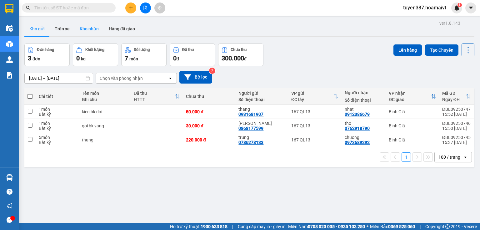
click at [90, 26] on button "Kho nhận" at bounding box center [89, 28] width 29 height 15
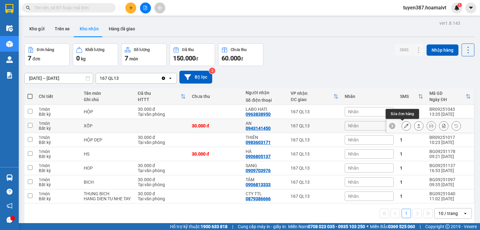
click at [404, 125] on icon at bounding box center [406, 125] width 4 height 4
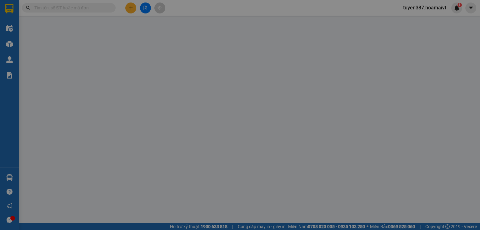
type input "0708758359"
type input "thien"
type input "079093027075"
type input "0943141450"
type input "AN"
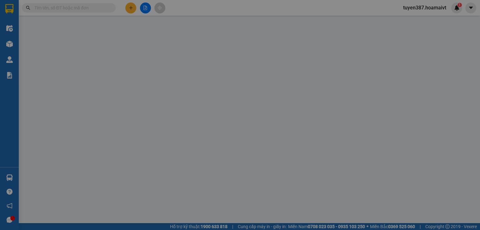
type input "30.000"
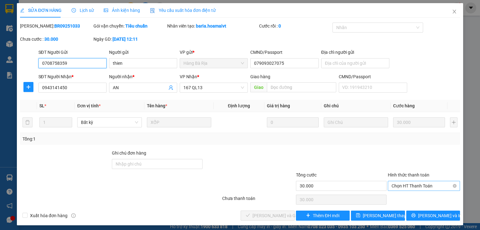
click at [408, 184] on span "Chọn HT Thanh Toán" at bounding box center [423, 185] width 65 height 9
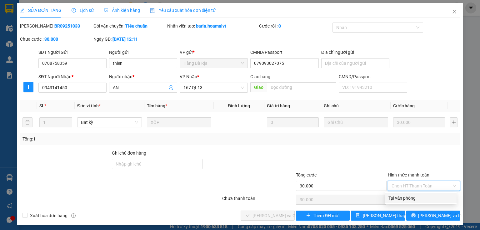
click at [400, 200] on div "Tại văn phòng" at bounding box center [420, 197] width 64 height 7
type input "0"
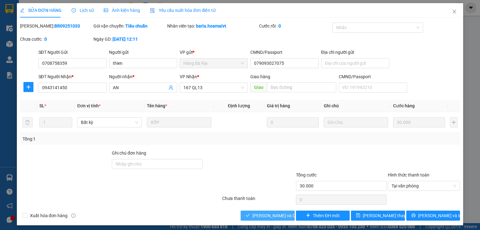
click at [255, 213] on span "[PERSON_NAME] và Giao hàng" at bounding box center [282, 215] width 60 height 7
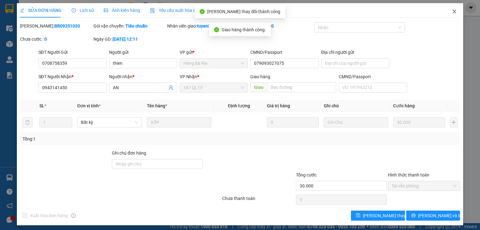
click at [452, 10] on icon "close" at bounding box center [454, 11] width 5 height 5
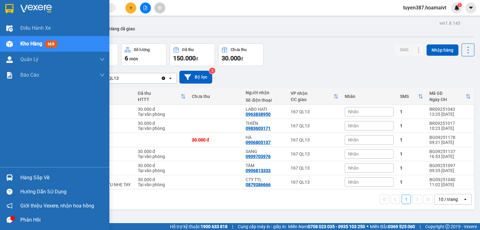
drag, startPoint x: 40, startPoint y: 177, endPoint x: 41, endPoint y: 170, distance: 7.2
click at [40, 175] on div "Hàng sắp về" at bounding box center [62, 177] width 84 height 9
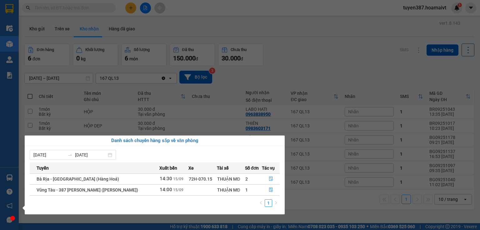
drag, startPoint x: 314, startPoint y: 46, endPoint x: 308, endPoint y: 46, distance: 5.9
click at [314, 46] on section "Kết quả tìm kiếm ( 3509 ) Bộ lọc Mã ĐH Trạng thái Món hàng Tổng cước Chưa cước …" at bounding box center [240, 115] width 480 height 230
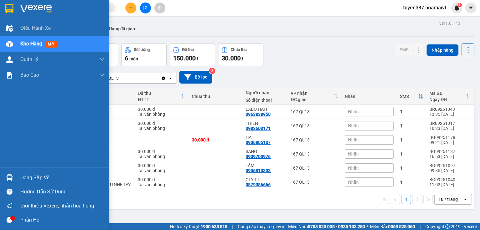
click at [49, 45] on span "mới" at bounding box center [51, 44] width 12 height 7
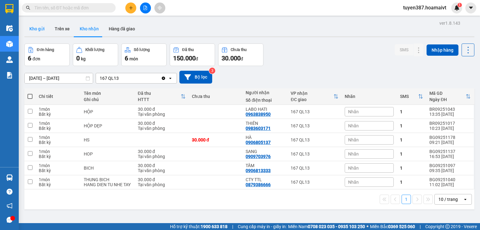
click at [37, 27] on button "Kho gửi" at bounding box center [36, 28] width 25 height 15
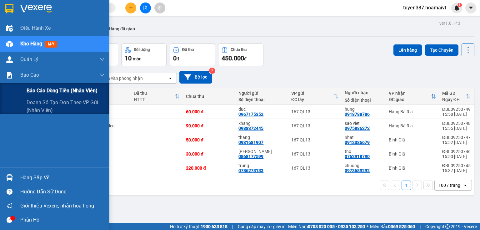
click at [46, 90] on span "Báo cáo dòng tiền (nhân viên)" at bounding box center [62, 91] width 71 height 8
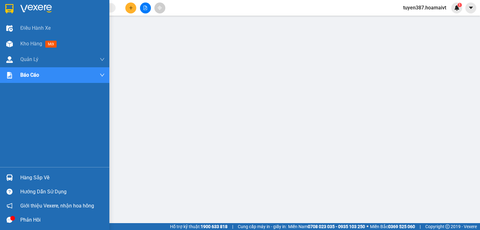
click at [35, 175] on div "Hàng sắp về" at bounding box center [62, 177] width 84 height 9
click at [46, 181] on div "Hàng sắp về" at bounding box center [62, 177] width 84 height 9
click at [50, 178] on div "Hàng sắp về" at bounding box center [62, 177] width 84 height 9
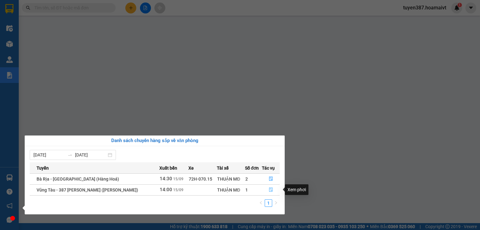
click at [267, 190] on button "button" at bounding box center [270, 190] width 17 height 10
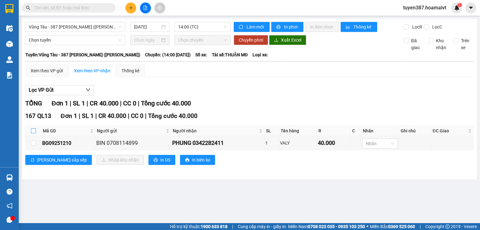
click at [31, 130] on input "checkbox" at bounding box center [33, 130] width 5 height 5
checkbox input "true"
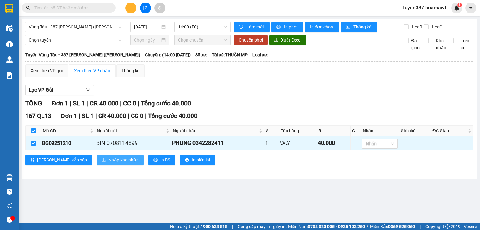
click at [108, 160] on span "Nhập kho nhận" at bounding box center [123, 159] width 30 height 7
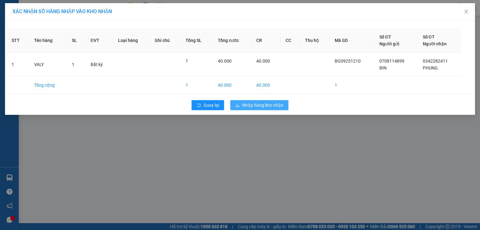
click at [256, 106] on span "Nhập hàng kho nhận" at bounding box center [262, 104] width 41 height 7
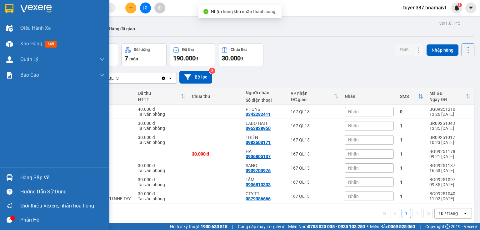
click at [37, 177] on div "Hàng sắp về" at bounding box center [62, 177] width 84 height 9
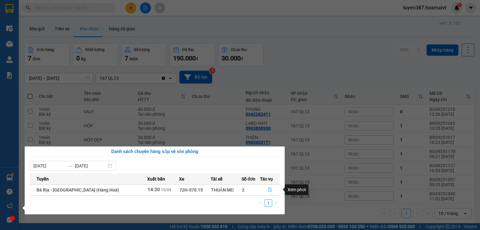
click at [269, 188] on icon "file-done" at bounding box center [270, 189] width 4 height 4
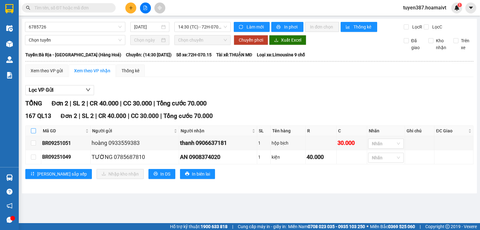
click at [34, 130] on input "checkbox" at bounding box center [33, 130] width 5 height 5
checkbox input "true"
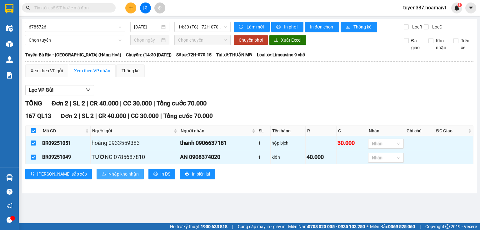
click at [108, 173] on span "Nhập kho nhận" at bounding box center [123, 173] width 30 height 7
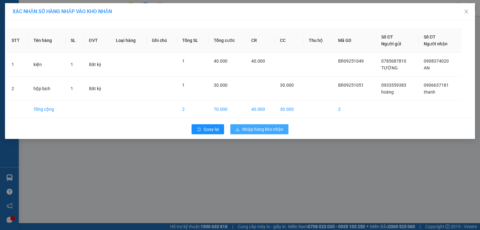
click at [270, 130] on span "Nhập hàng kho nhận" at bounding box center [262, 129] width 41 height 7
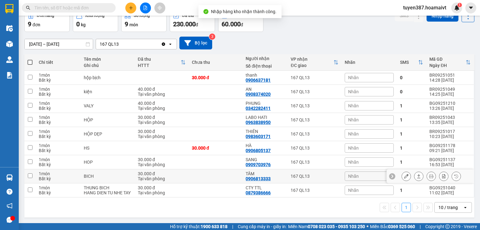
scroll to position [38, 0]
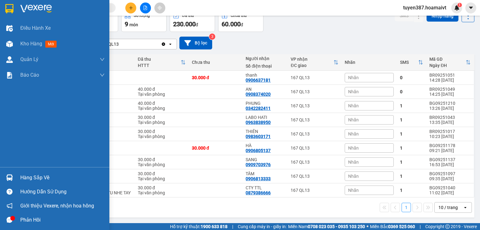
click at [42, 179] on div "Hàng sắp về" at bounding box center [62, 177] width 84 height 9
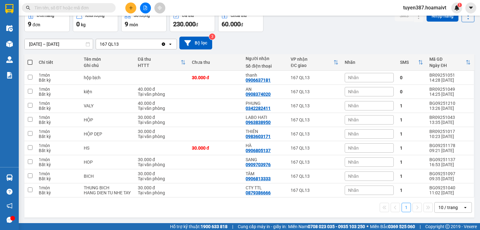
drag, startPoint x: 355, startPoint y: 29, endPoint x: 106, endPoint y: 37, distance: 249.0
click at [354, 29] on section "Kết quả tìm kiếm ( 0 ) Bộ lọc No Data tuyen387.hoamaivt 1 Điều hành xe Kho hàng…" at bounding box center [240, 115] width 480 height 230
click at [135, 8] on button at bounding box center [130, 7] width 11 height 11
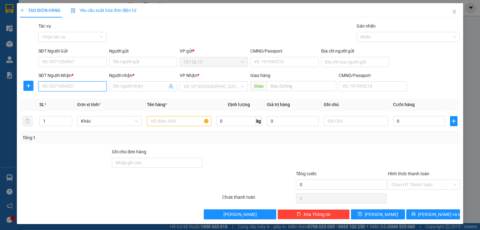
click at [82, 89] on input "SĐT Người Nhận *" at bounding box center [72, 86] width 68 height 10
type input "0987629239"
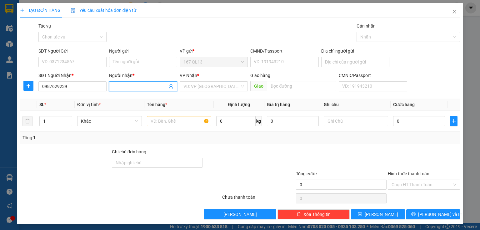
click at [120, 86] on input "Người nhận *" at bounding box center [140, 86] width 54 height 7
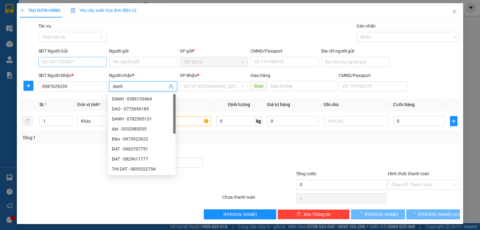
type input "danh"
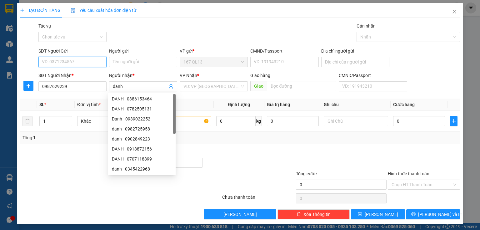
click at [77, 60] on input "SĐT Người Gửi" at bounding box center [72, 62] width 68 height 10
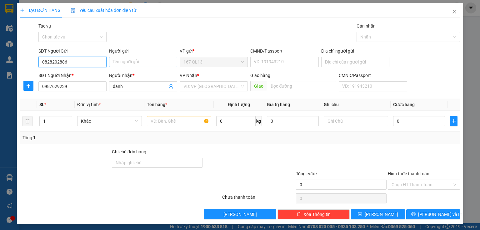
type input "0828202886"
click at [143, 62] on input "Người gửi" at bounding box center [143, 62] width 68 height 10
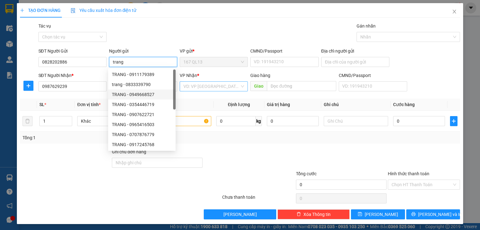
type input "trang"
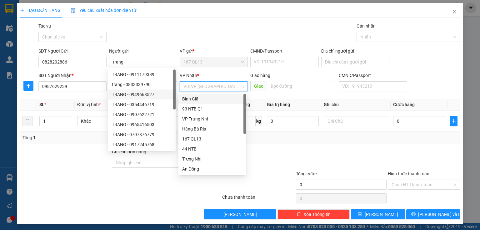
click at [207, 90] on input "search" at bounding box center [211, 86] width 56 height 9
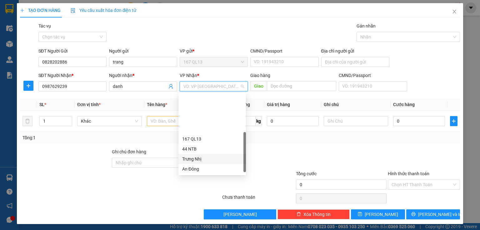
scroll to position [47, 0]
click at [205, 160] on div "HANG NGOAI" at bounding box center [212, 161] width 60 height 7
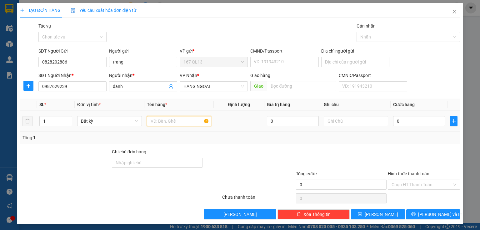
click at [170, 122] on input "text" at bounding box center [179, 121] width 64 height 10
type input "h so"
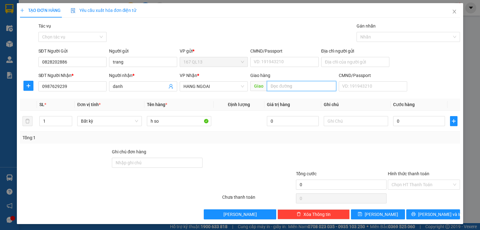
click at [280, 85] on input "text" at bounding box center [301, 86] width 69 height 10
type input "phu my"
click at [393, 120] on input "0" at bounding box center [419, 121] width 52 height 10
type input "4"
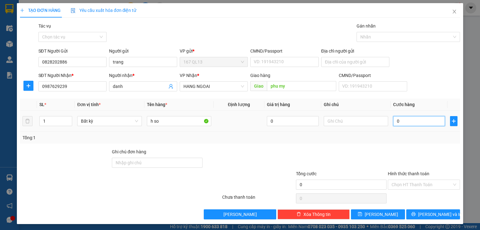
type input "4"
type input "40"
type input "40.000"
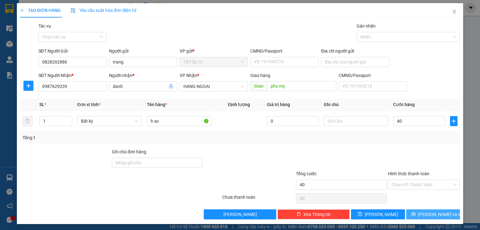
type input "40.000"
click at [430, 213] on span "[PERSON_NAME] và In" at bounding box center [440, 213] width 44 height 7
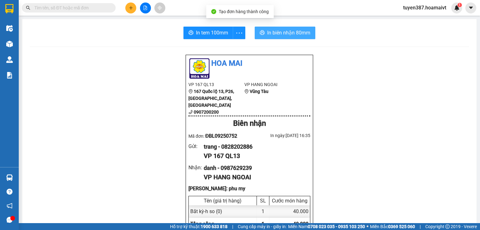
click at [285, 34] on span "In biên nhận 80mm" at bounding box center [288, 33] width 43 height 8
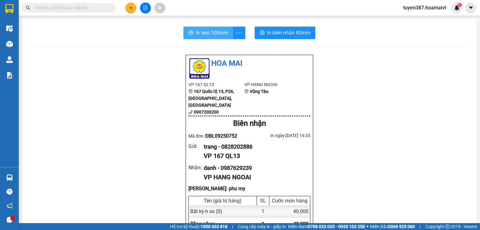
click at [205, 35] on span "In tem 100mm" at bounding box center [212, 33] width 32 height 8
